Goal: Find specific page/section

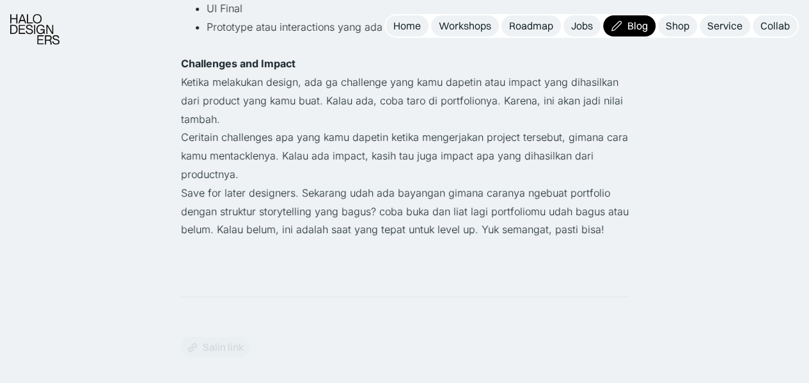
scroll to position [2444, 0]
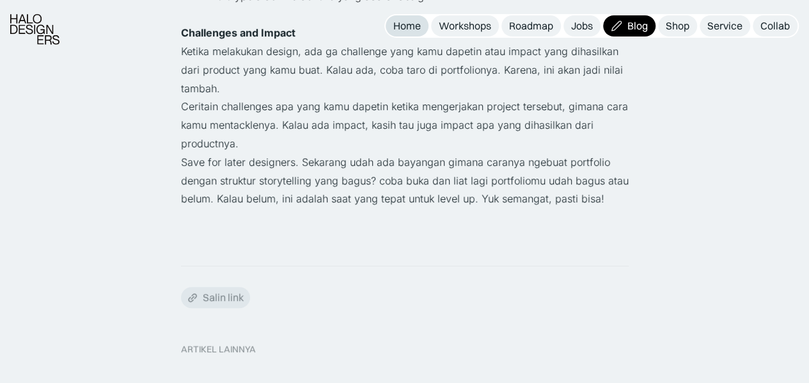
click at [411, 26] on div "Home" at bounding box center [407, 25] width 28 height 13
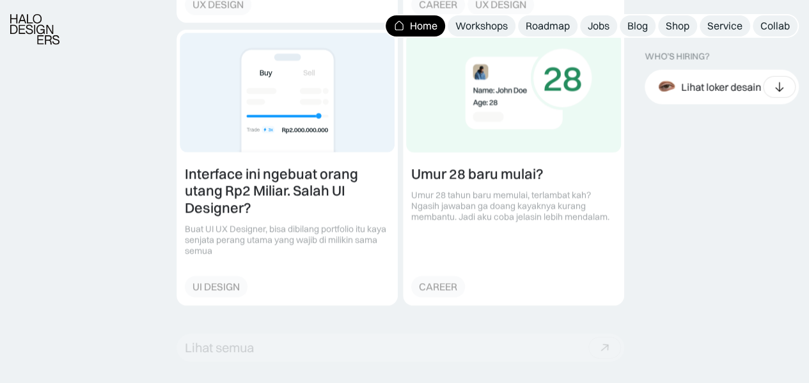
scroll to position [1781, 0]
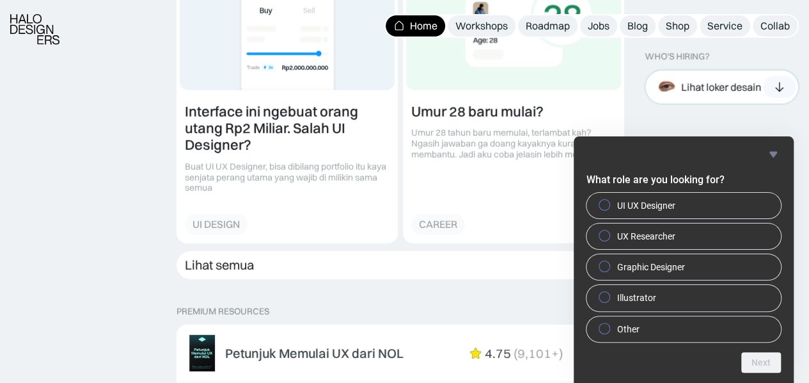
click at [700, 91] on div "Lihat loker desain" at bounding box center [721, 86] width 80 height 13
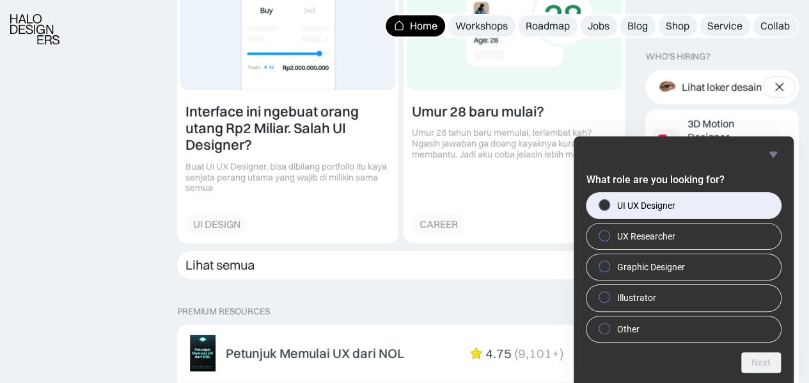
click at [691, 207] on label "UI UX Designer" at bounding box center [684, 206] width 195 height 26
click at [609, 207] on input "UI UX Designer" at bounding box center [605, 204] width 8 height 8
radio input "true"
click at [762, 362] on button "Next" at bounding box center [762, 362] width 40 height 20
click at [679, 213] on label "Jakarta" at bounding box center [684, 206] width 195 height 26
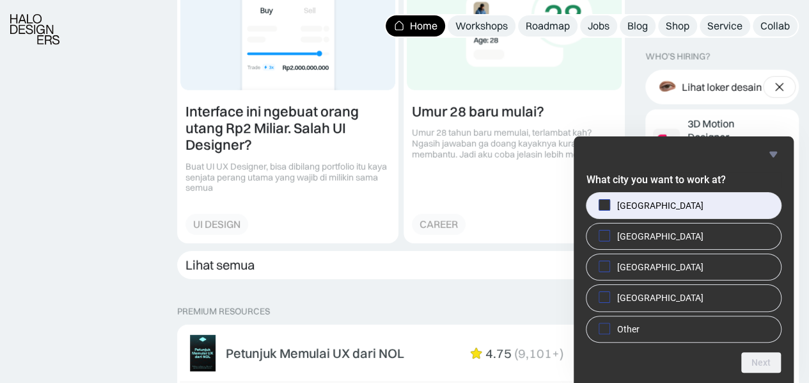
click at [609, 209] on input "Jakarta" at bounding box center [605, 204] width 8 height 8
checkbox input "true"
click at [760, 368] on button "Next" at bounding box center [762, 362] width 40 height 20
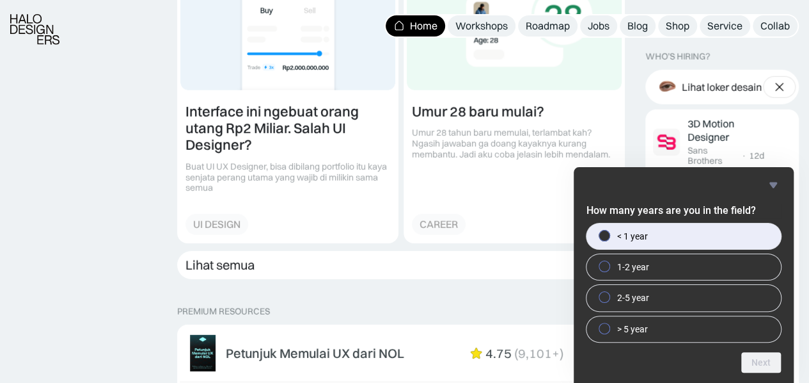
click at [655, 235] on label "< 1 year" at bounding box center [684, 236] width 195 height 26
click at [609, 235] on input "< 1 year" at bounding box center [605, 235] width 8 height 8
radio input "true"
click at [765, 358] on button "Next" at bounding box center [762, 362] width 40 height 20
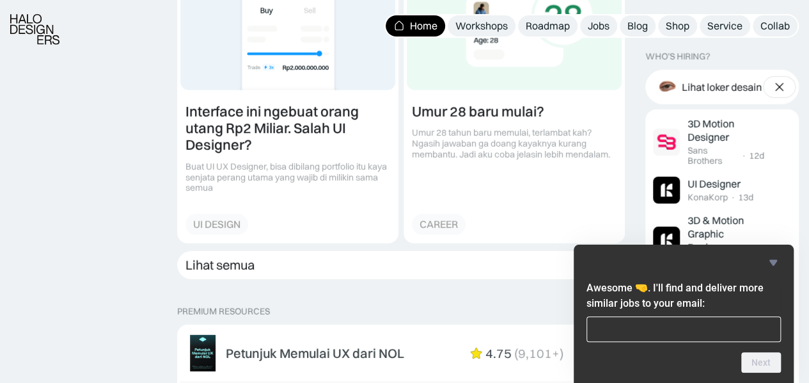
click at [774, 257] on icon "Hide survey" at bounding box center [773, 262] width 15 height 15
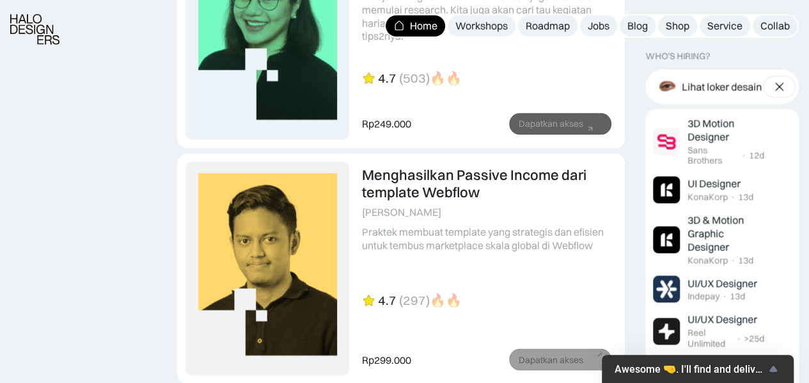
scroll to position [3742, 0]
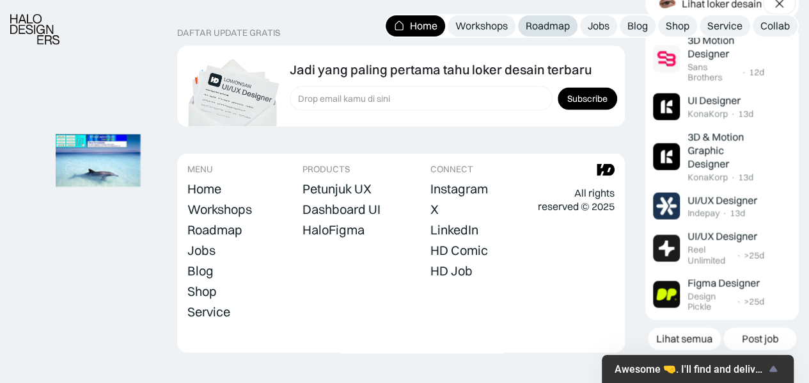
click at [534, 26] on div "Roadmap" at bounding box center [548, 25] width 44 height 13
